Goal: Check status: Check status

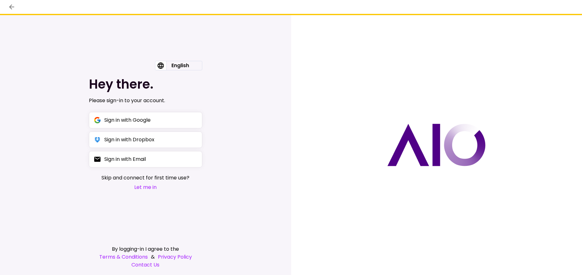
click at [147, 187] on button "Let me in" at bounding box center [145, 187] width 88 height 8
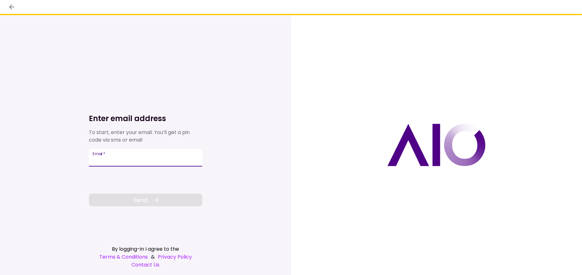
drag, startPoint x: 107, startPoint y: 163, endPoint x: 101, endPoint y: 159, distance: 6.8
click at [106, 163] on input "Email   *" at bounding box center [145, 158] width 113 height 18
paste input "**********"
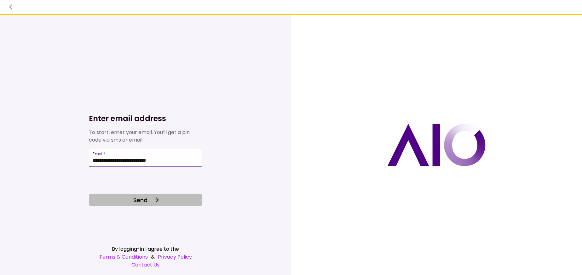
click at [153, 195] on button "Send" at bounding box center [145, 199] width 113 height 13
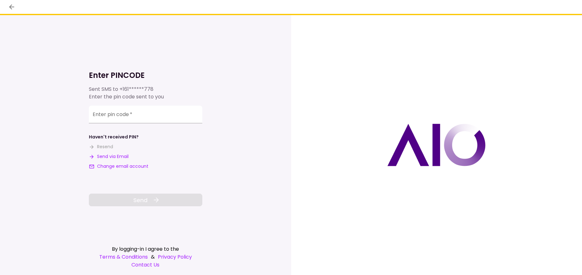
click at [126, 154] on button "Send via Email" at bounding box center [109, 156] width 40 height 7
click at [126, 118] on input "**********" at bounding box center [145, 115] width 113 height 18
paste input "number"
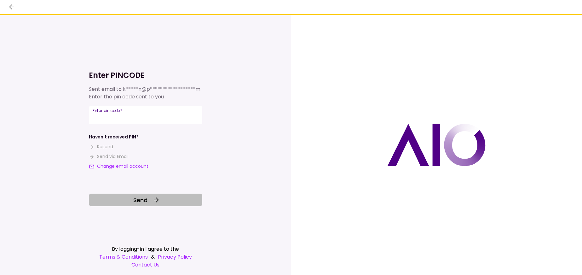
type input "******"
click at [150, 204] on button "Send" at bounding box center [145, 199] width 113 height 13
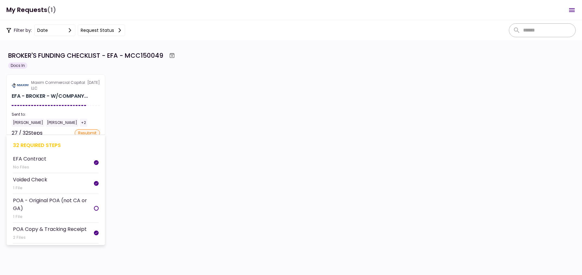
click at [48, 91] on section "Maxim Commercial Capital LLC [DATE] EFA - BROKER - W/COMPANY... Sent to: [PERSO…" at bounding box center [55, 104] width 99 height 61
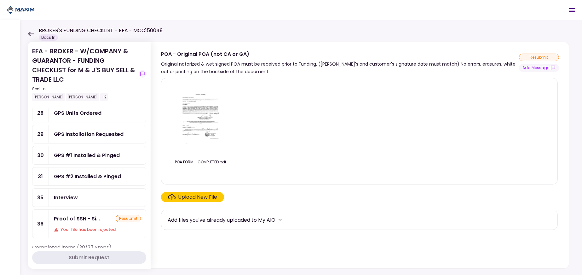
scroll to position [95, 0]
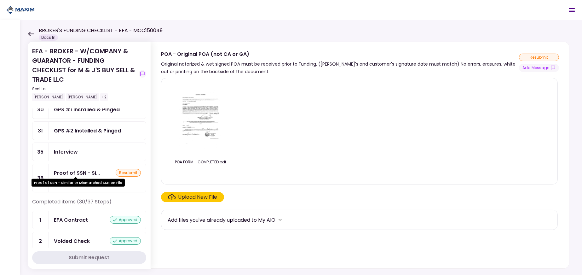
click at [107, 177] on div "Proof of SSN - Similar or Mismatched SSN on File" at bounding box center [78, 180] width 93 height 12
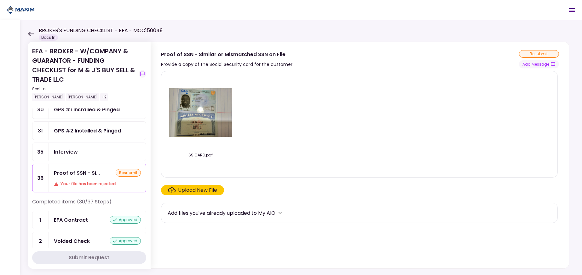
click at [204, 112] on img at bounding box center [200, 112] width 63 height 49
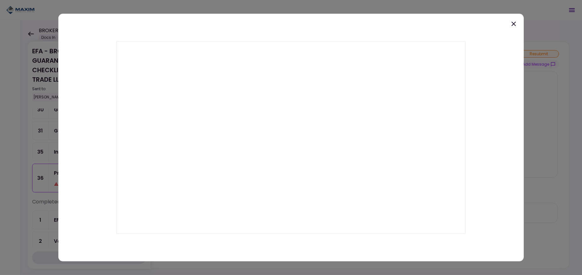
click at [515, 23] on icon at bounding box center [514, 24] width 8 height 8
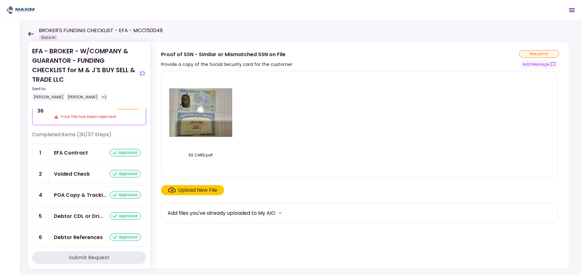
scroll to position [152, 0]
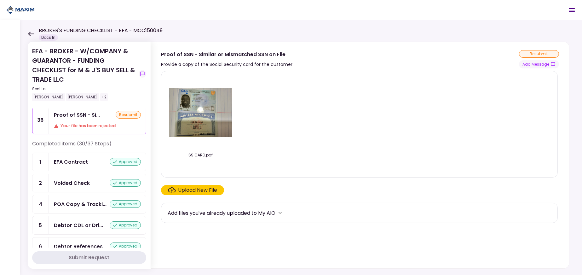
click at [86, 206] on div "POA Copy & Tracki... approved" at bounding box center [97, 204] width 97 height 18
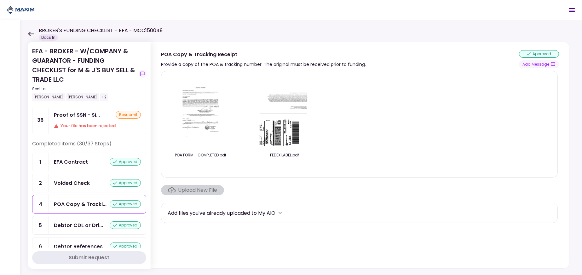
click at [293, 121] on img at bounding box center [284, 112] width 56 height 72
